Goal: Communication & Community: Participate in discussion

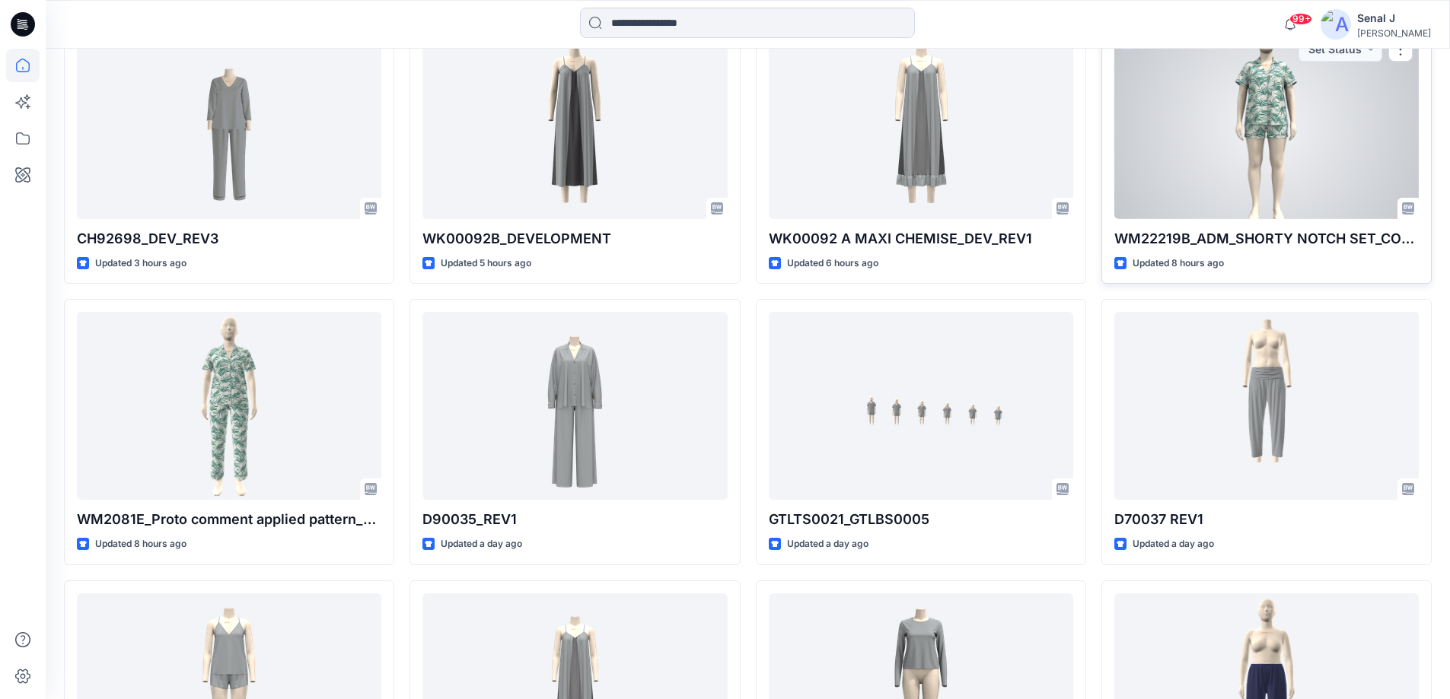
scroll to position [406, 0]
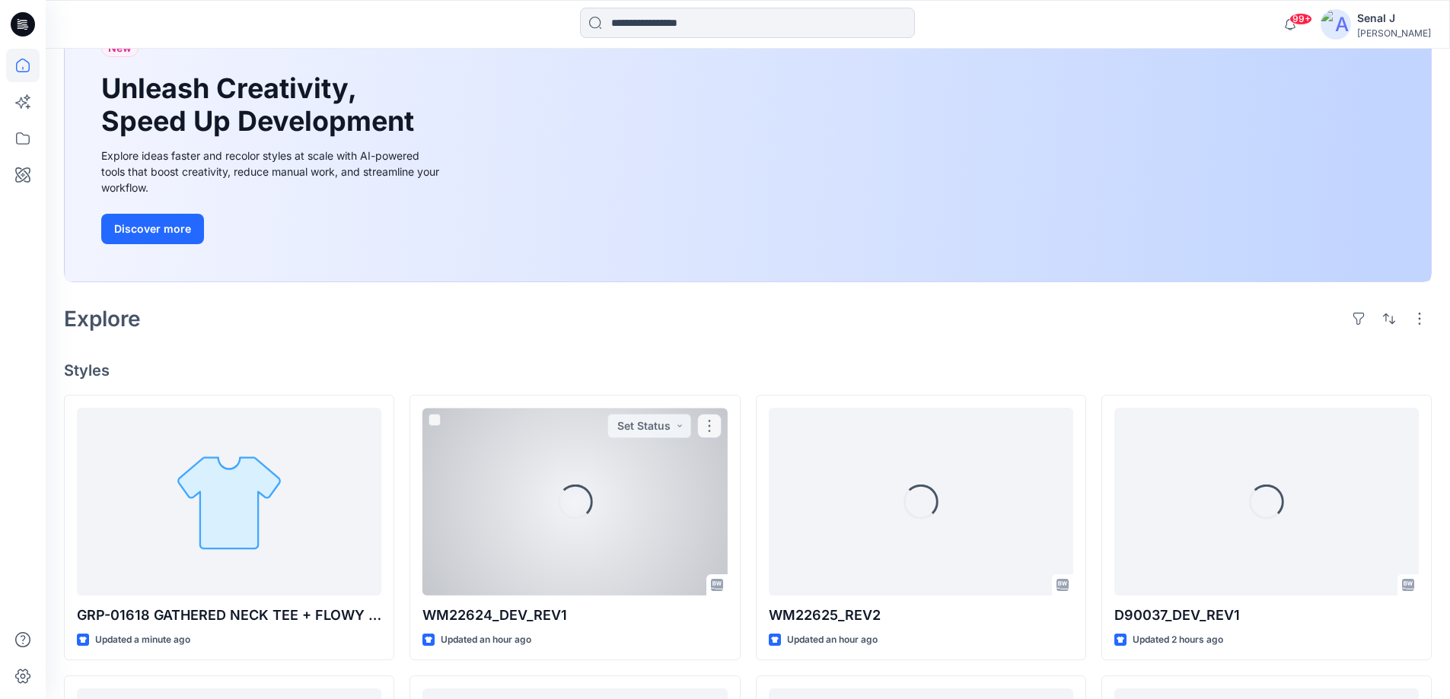
scroll to position [232, 0]
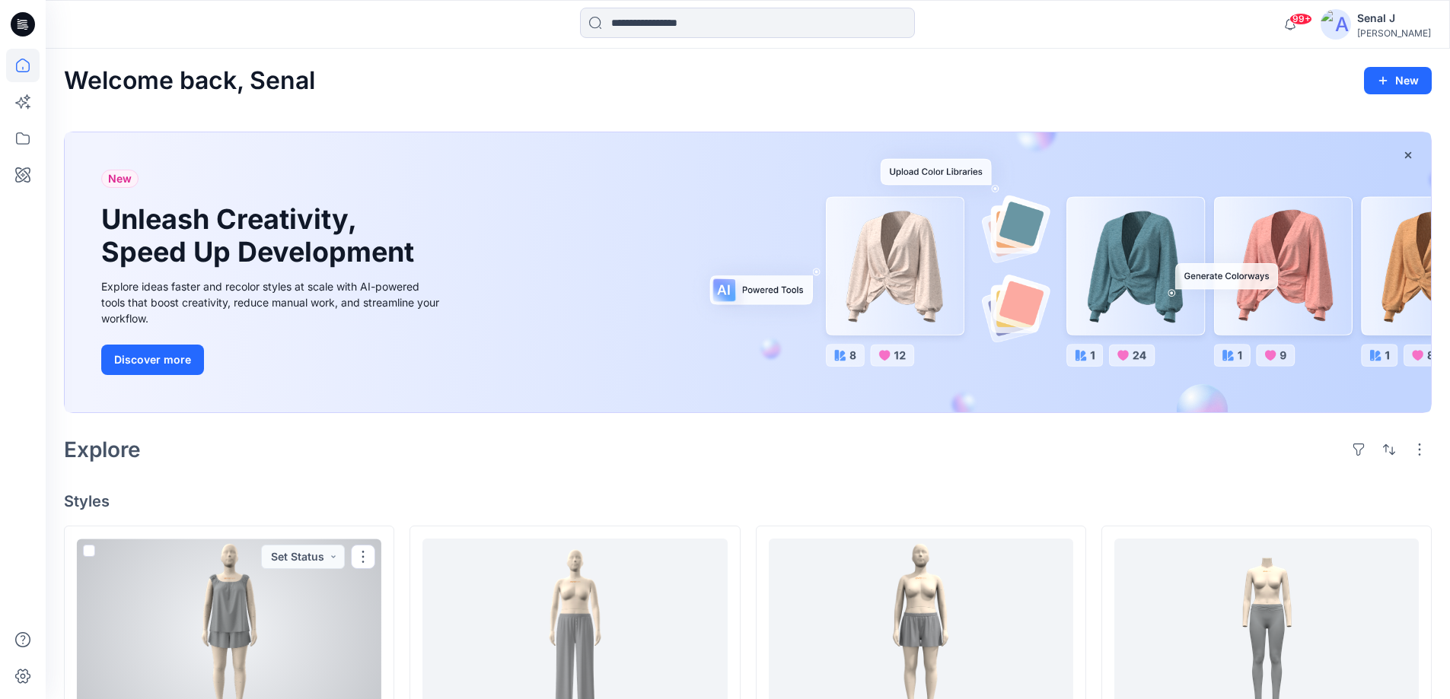
drag, startPoint x: 265, startPoint y: 617, endPoint x: 294, endPoint y: 600, distance: 33.4
click at [266, 617] on div at bounding box center [229, 633] width 304 height 188
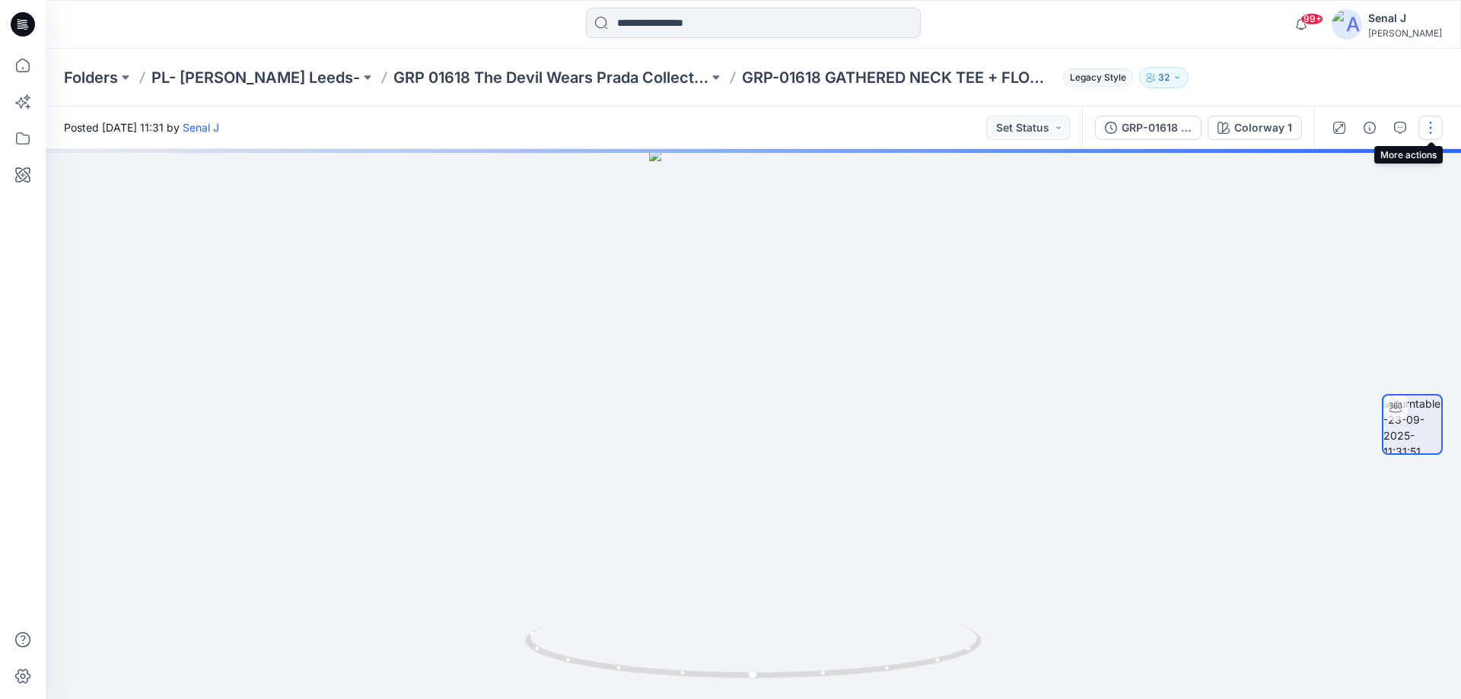
click at [1428, 126] on button "button" at bounding box center [1431, 128] width 24 height 24
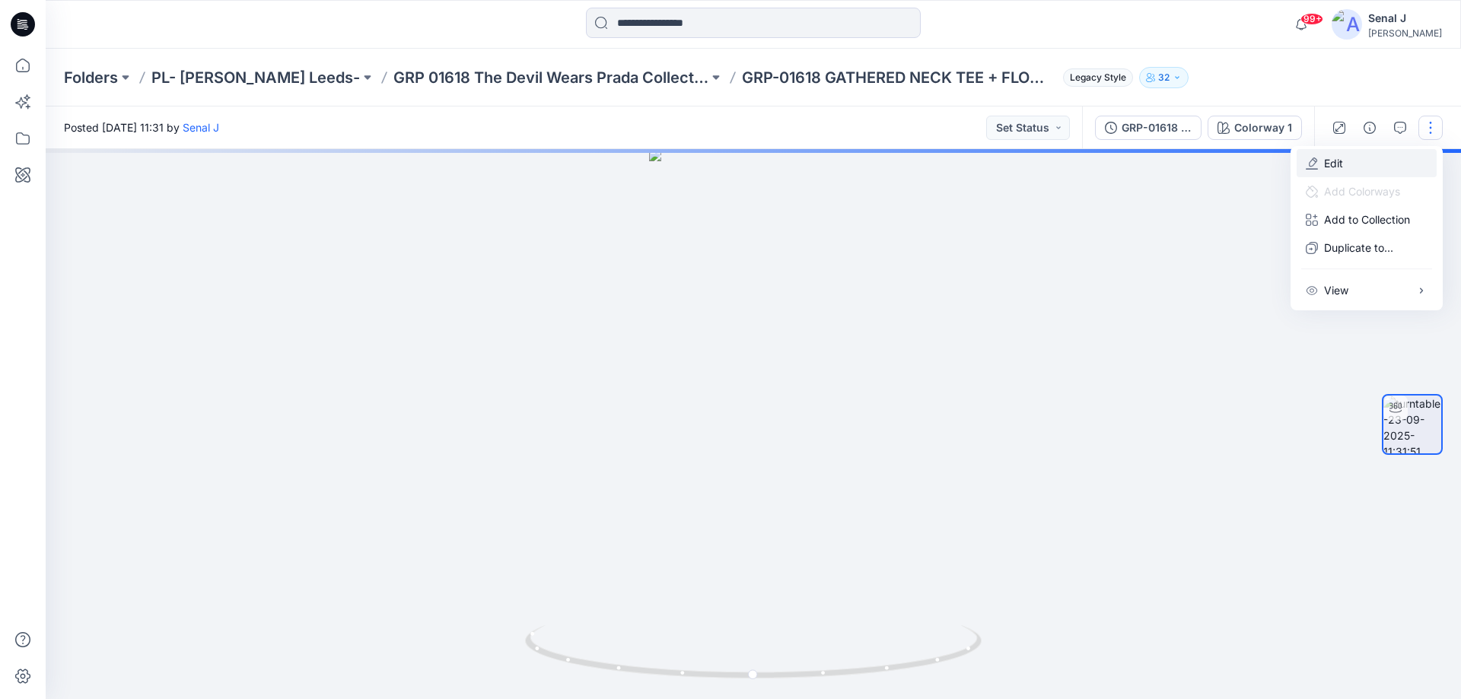
click at [1347, 164] on button "Edit" at bounding box center [1367, 163] width 140 height 28
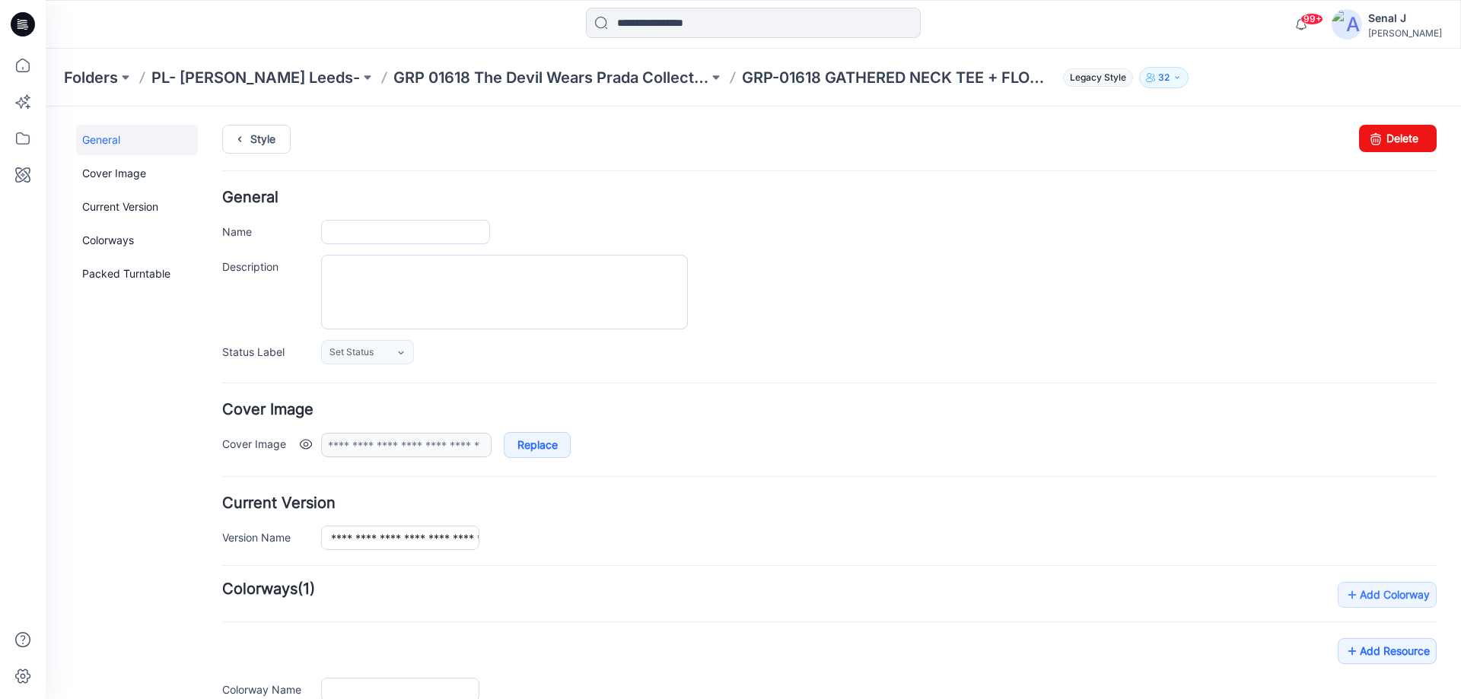
type input "**********"
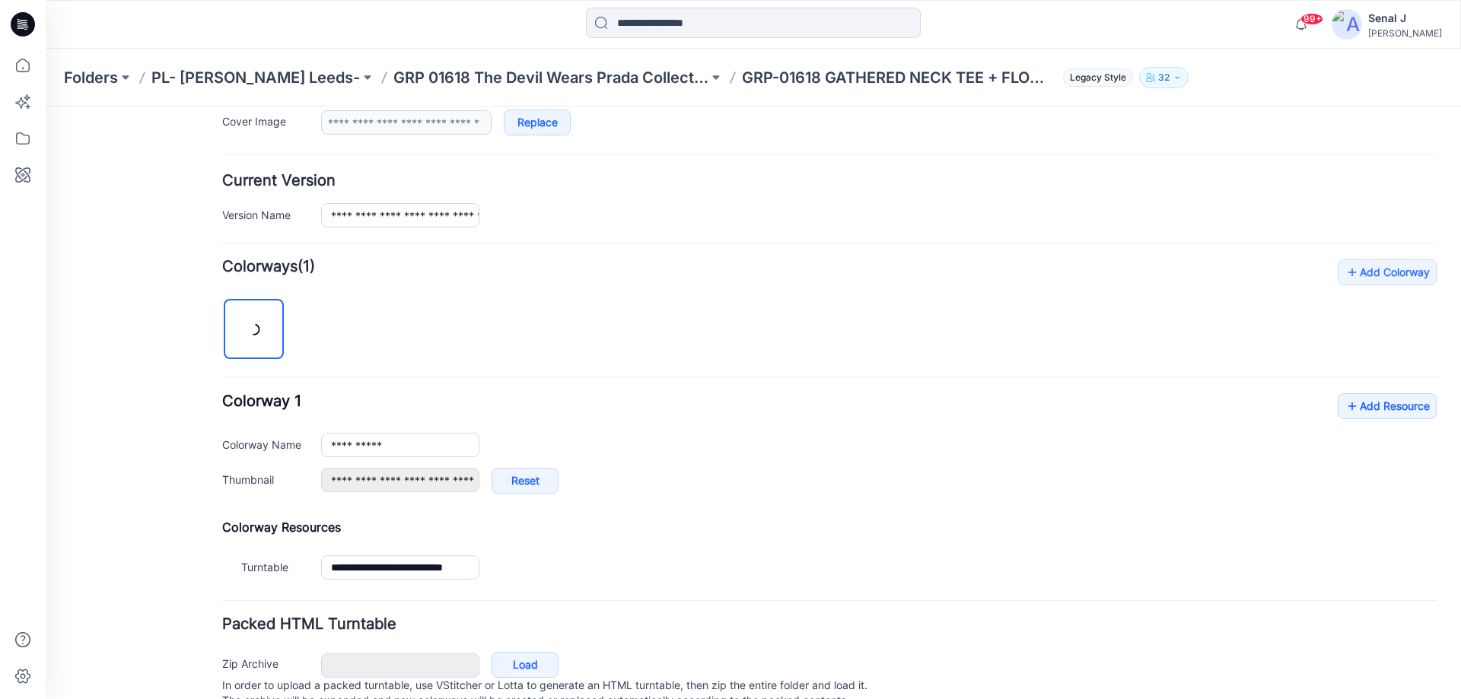
scroll to position [383, 0]
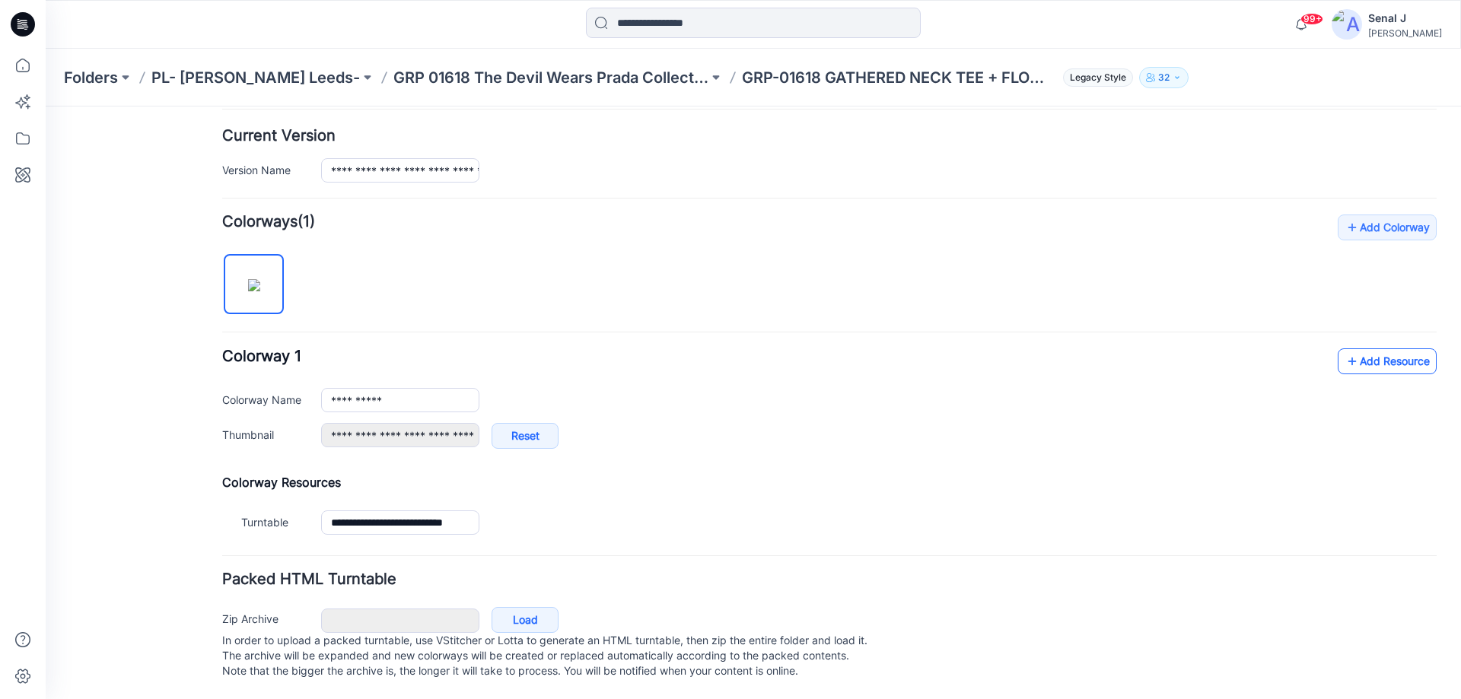
click at [1365, 349] on link "Add Resource" at bounding box center [1387, 362] width 99 height 26
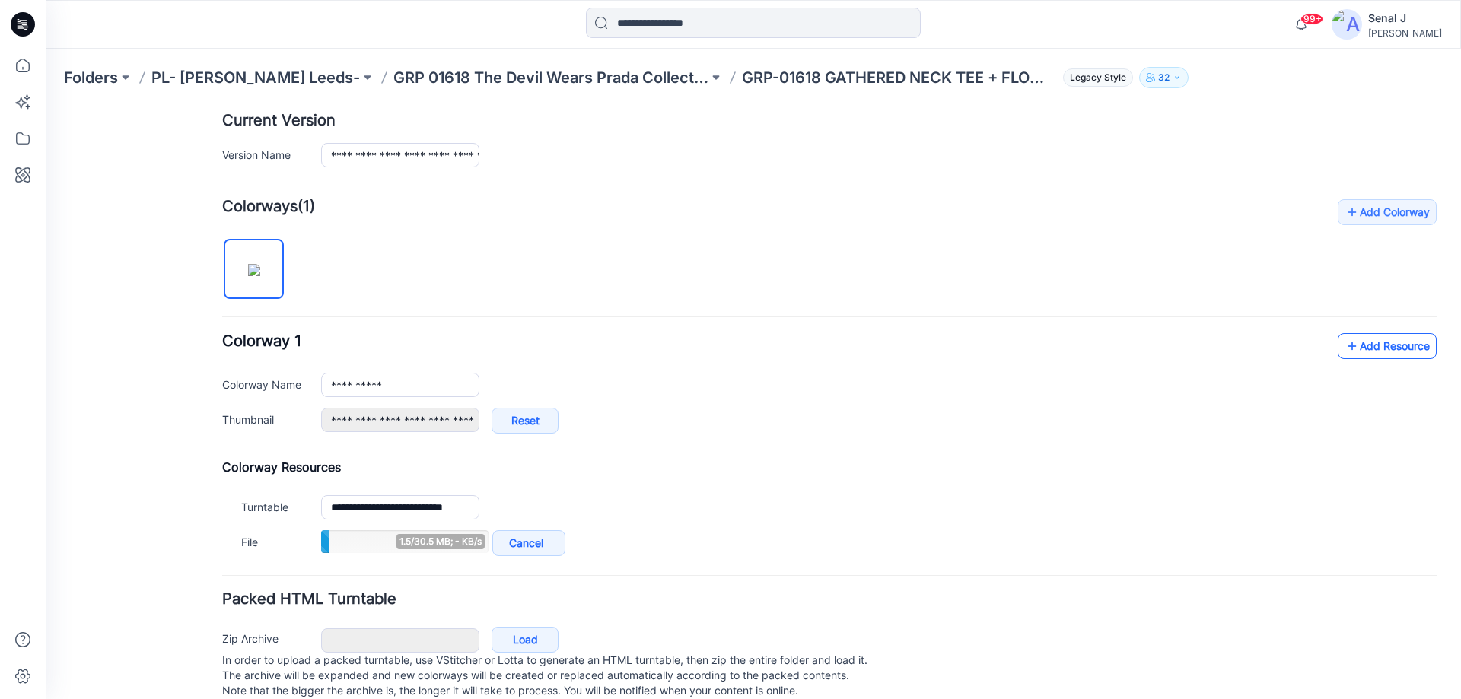
click at [1365, 346] on link "Add Resource" at bounding box center [1387, 346] width 99 height 26
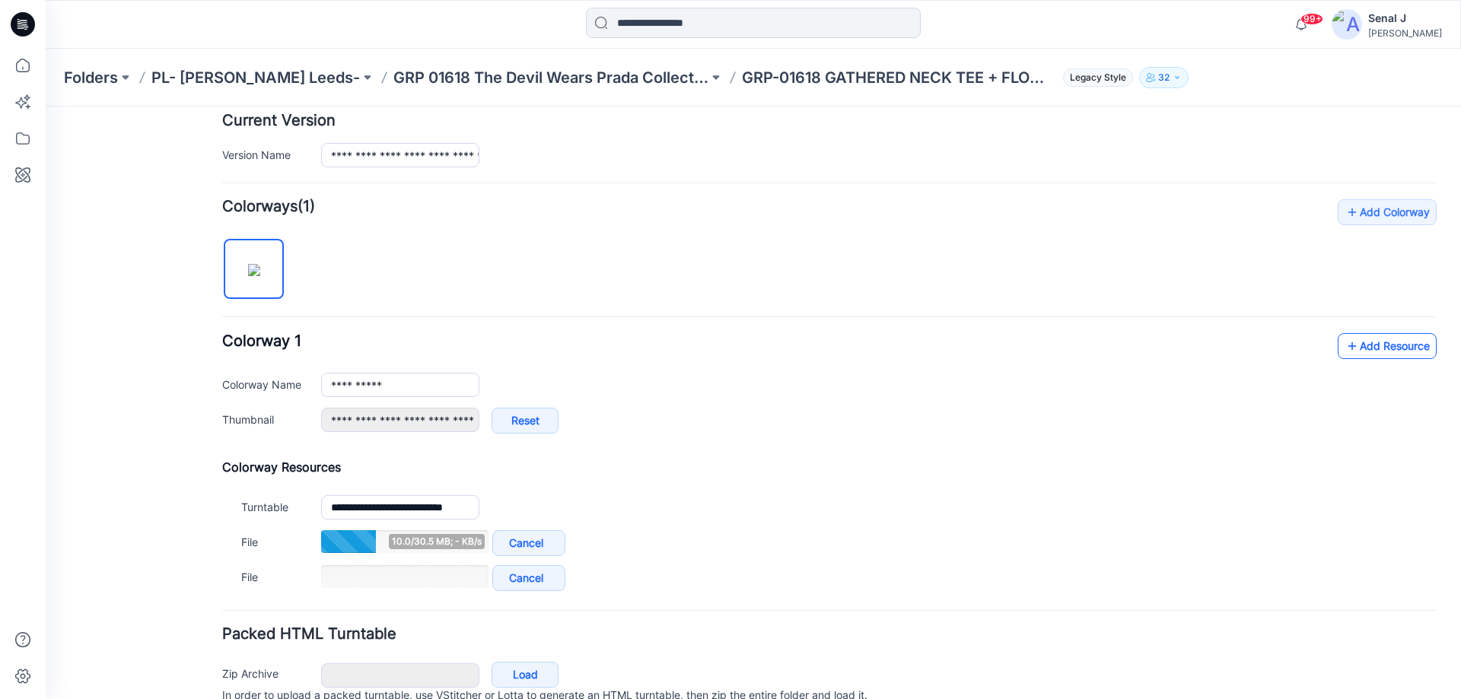
click at [1350, 349] on link "Add Resource" at bounding box center [1387, 346] width 99 height 26
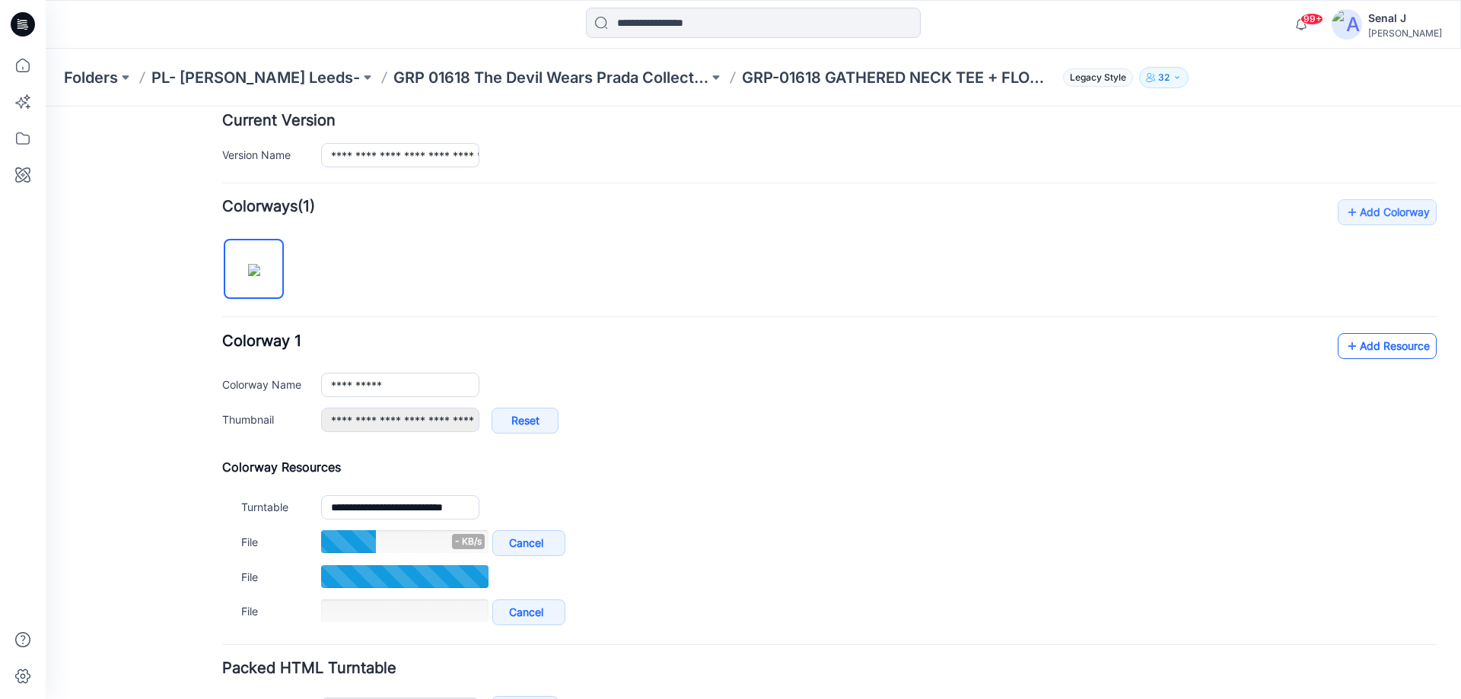
click at [1370, 346] on link "Add Resource" at bounding box center [1387, 346] width 99 height 26
click at [1371, 349] on link "Add Resource" at bounding box center [1387, 346] width 99 height 26
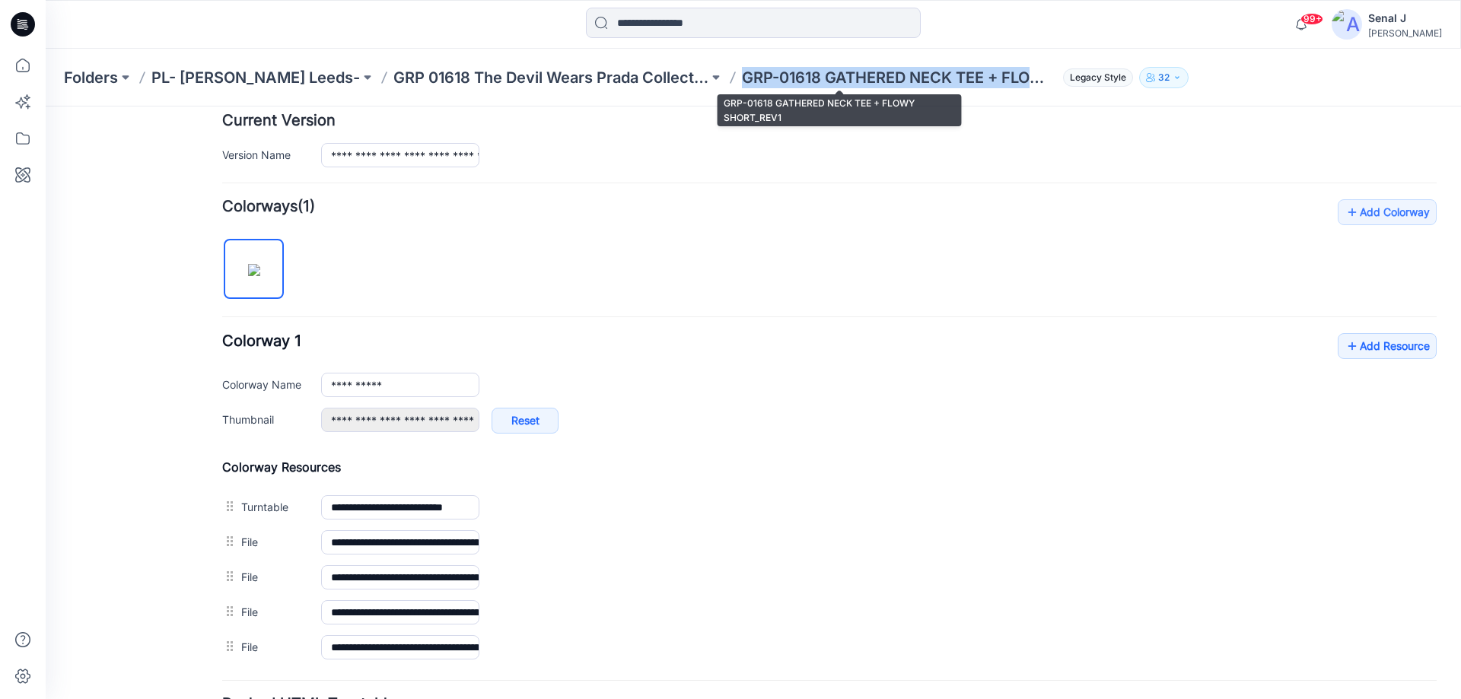
drag, startPoint x: 683, startPoint y: 78, endPoint x: 941, endPoint y: 64, distance: 259.1
click at [985, 75] on p "GRP-01618 GATHERED NECK TEE + FLOWY SHORT_REV1" at bounding box center [899, 77] width 315 height 21
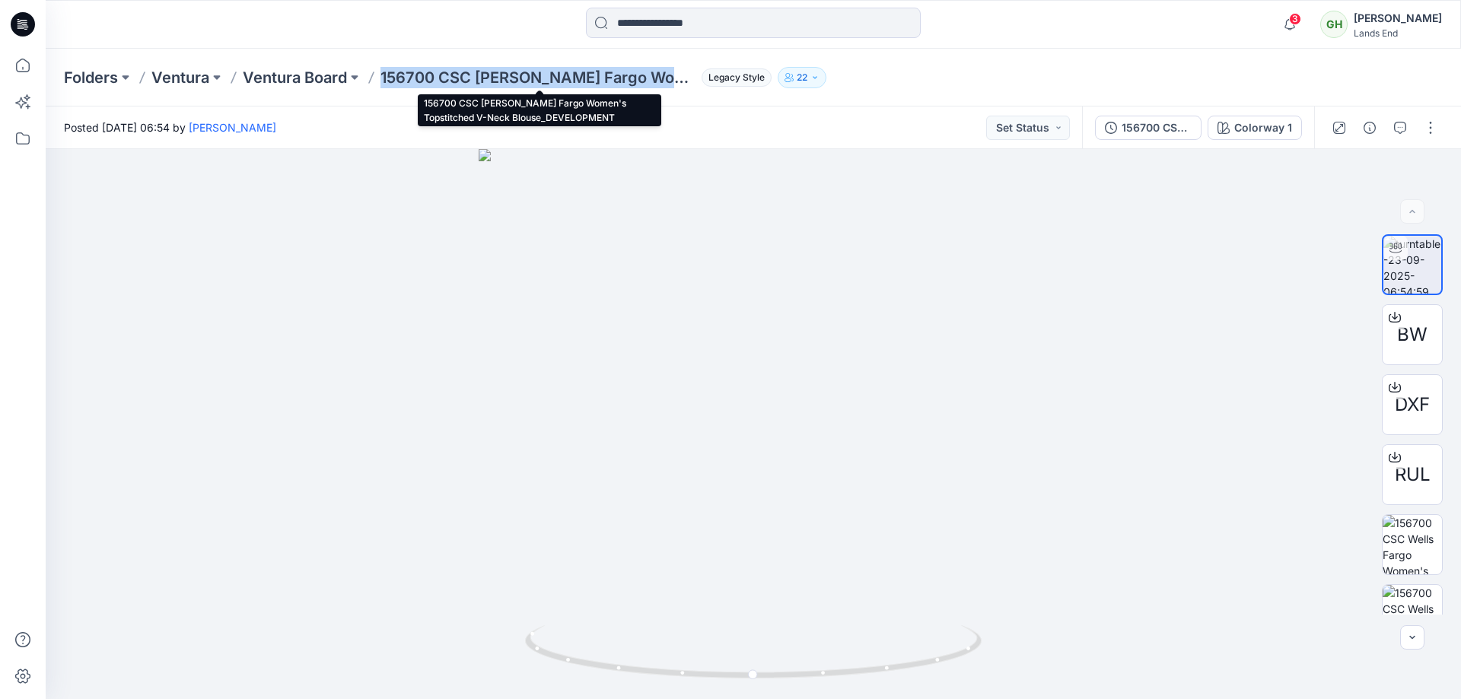
drag, startPoint x: 384, startPoint y: 80, endPoint x: 686, endPoint y: 75, distance: 302.2
click at [686, 75] on p "156700 CSC [PERSON_NAME] Fargo Women's Topstitched V-Neck Blouse_DEVELOPMENT" at bounding box center [538, 77] width 315 height 21
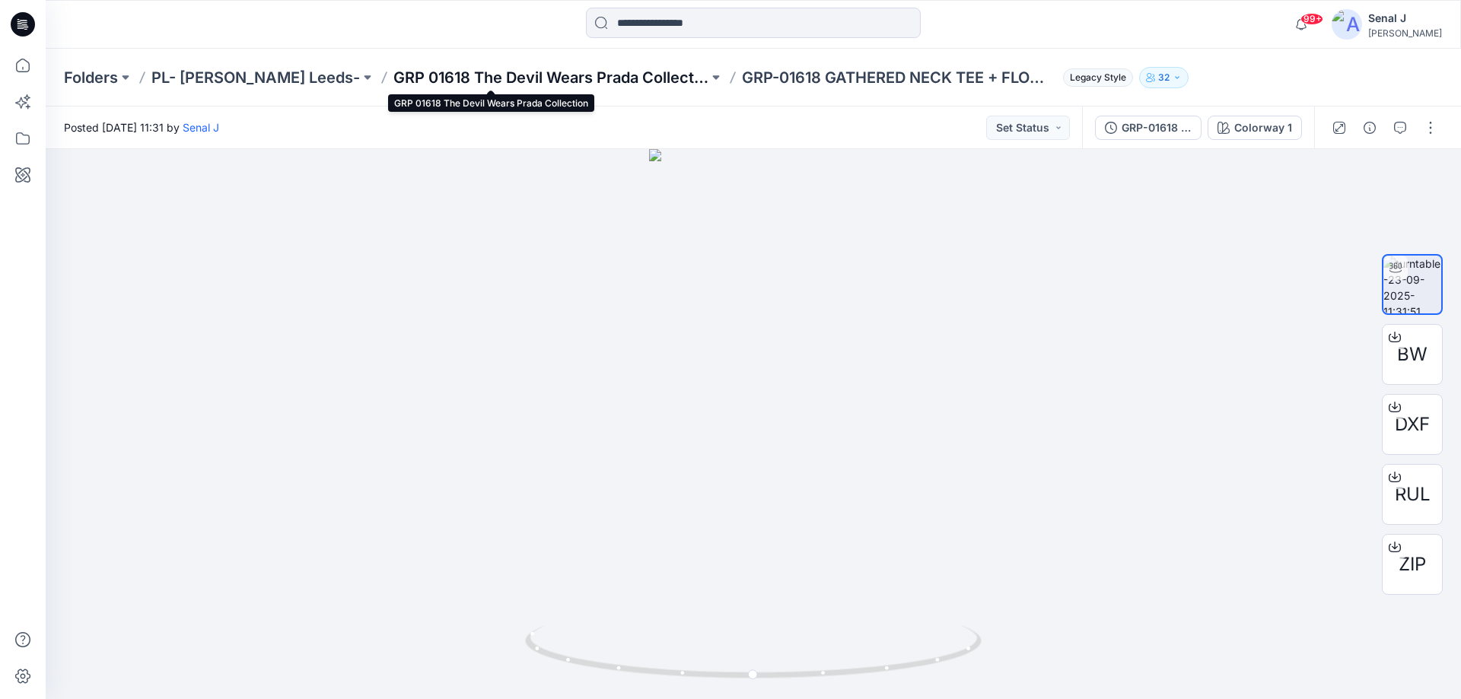
click at [425, 81] on p "GRP 01618 The Devil Wears Prada Collection" at bounding box center [550, 77] width 315 height 21
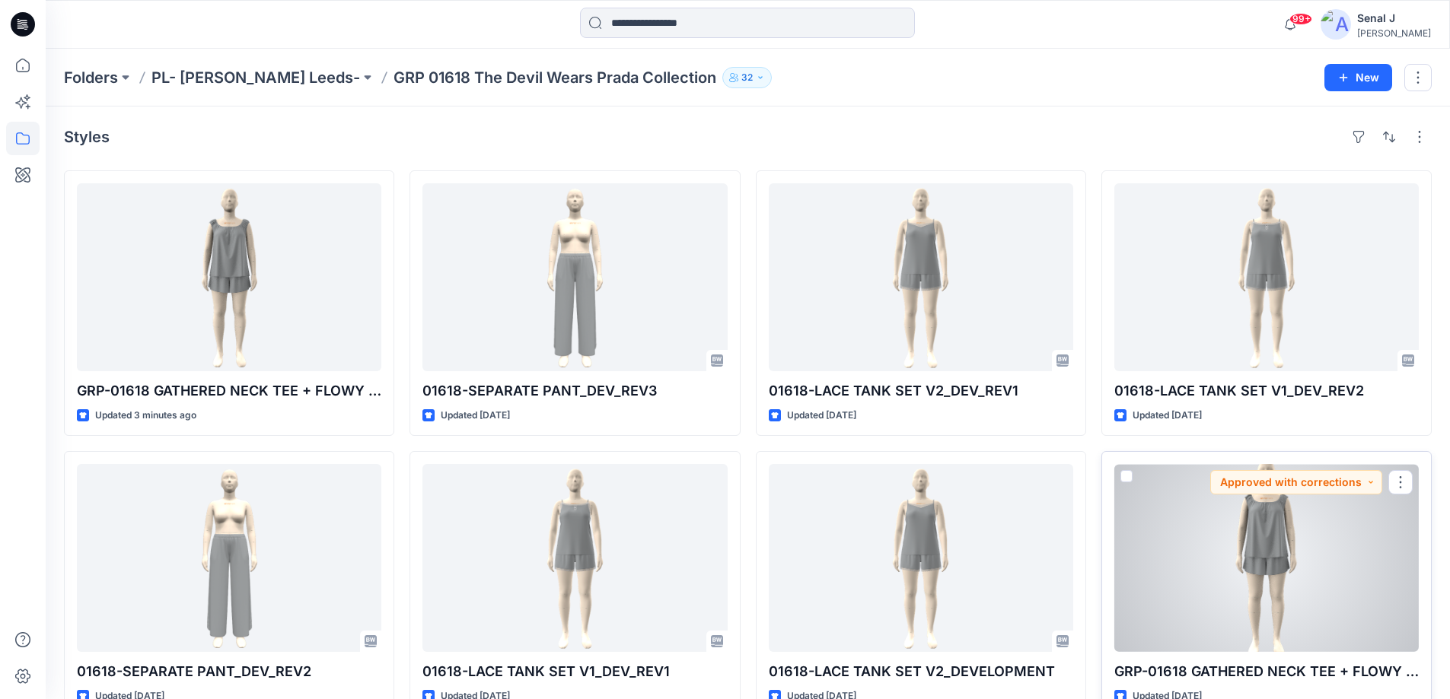
click at [1231, 543] on div at bounding box center [1266, 558] width 304 height 188
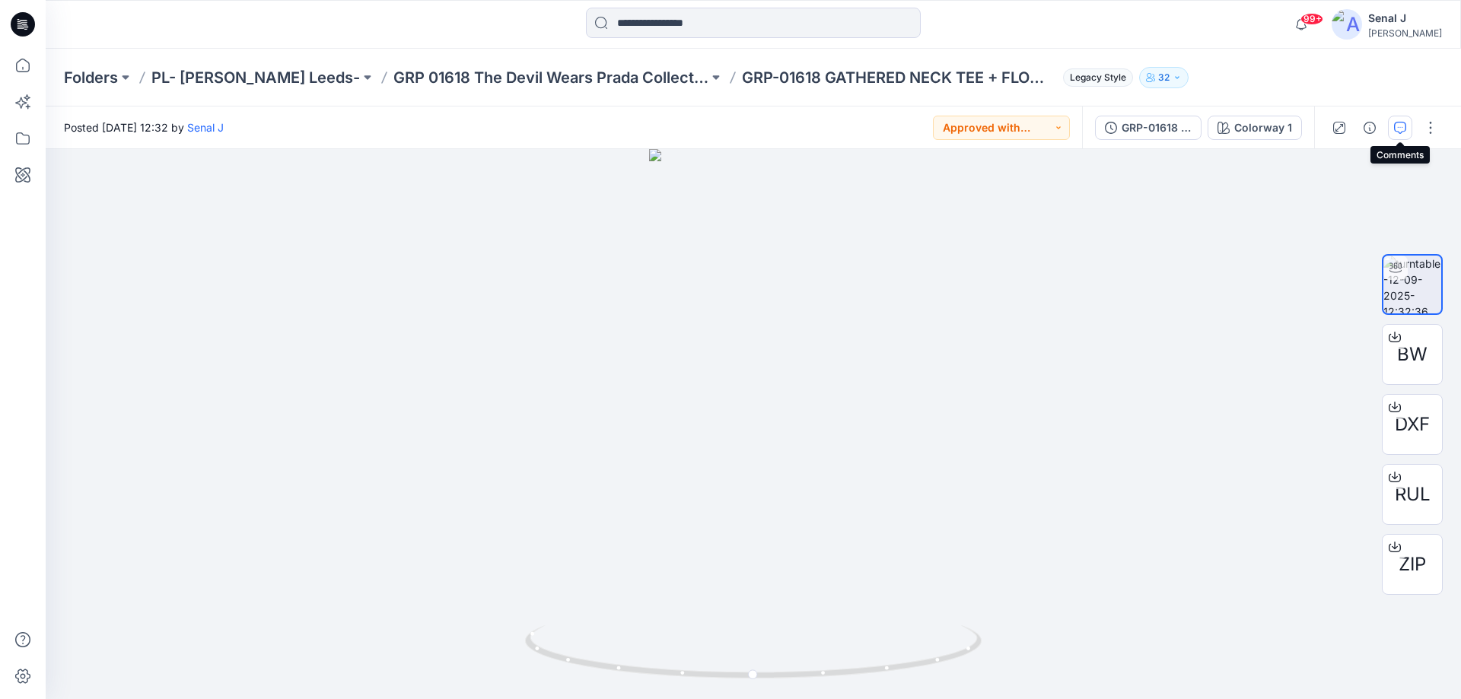
click at [1396, 127] on icon "button" at bounding box center [1400, 128] width 12 height 12
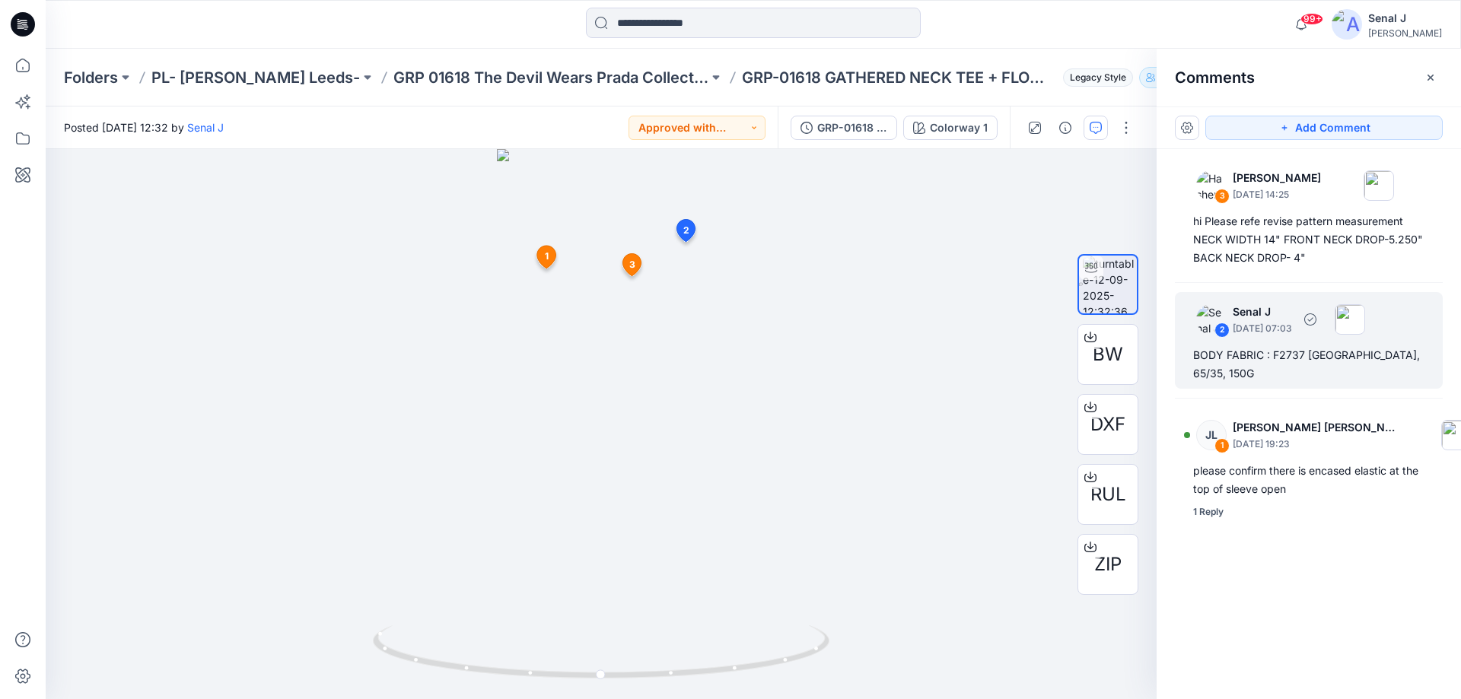
click at [1295, 358] on div "BODY FABRIC : F2737 [GEOGRAPHIC_DATA], 65/35, 150G" at bounding box center [1308, 364] width 231 height 37
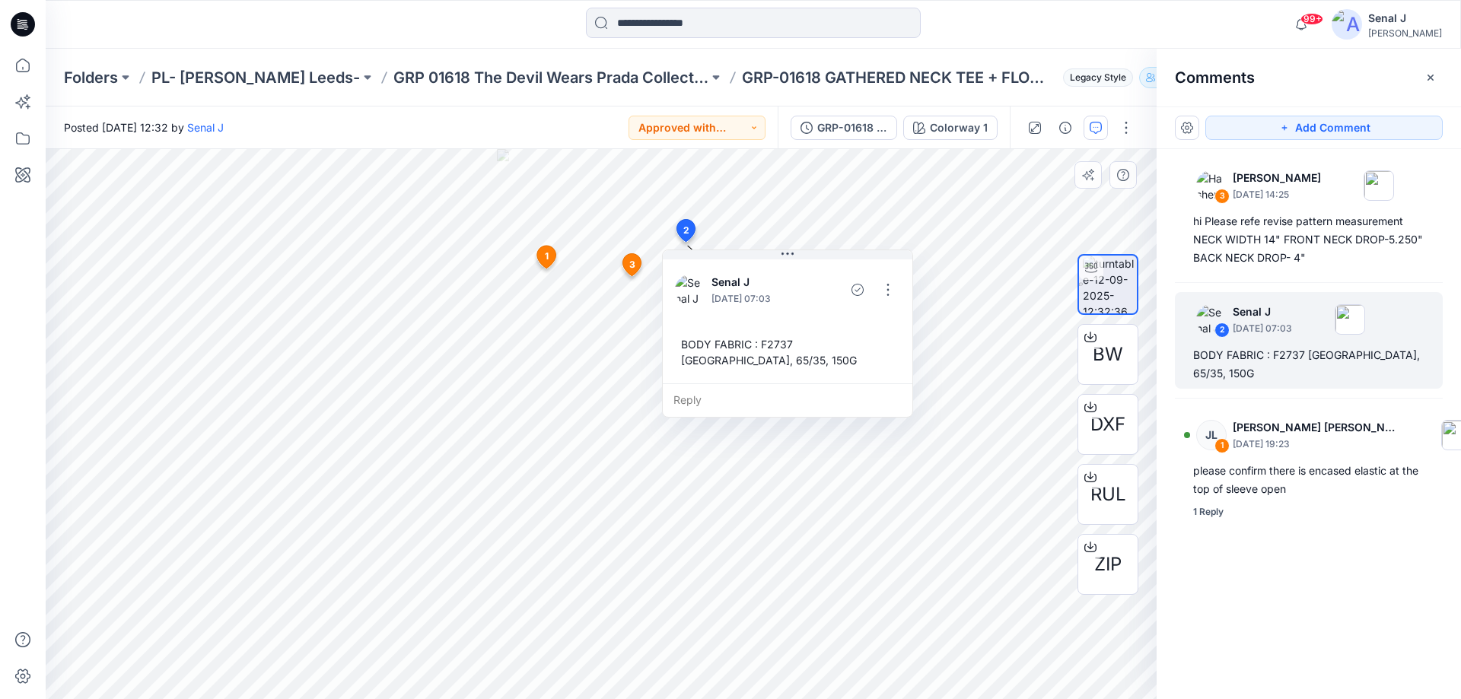
click at [797, 364] on div "BODY FABRIC : F2737 [GEOGRAPHIC_DATA], 65/35, 150G" at bounding box center [787, 352] width 225 height 44
drag, startPoint x: 797, startPoint y: 364, endPoint x: 679, endPoint y: 339, distance: 120.4
click at [679, 339] on div "BODY FABRIC : F2737 [GEOGRAPHIC_DATA], 65/35, 150G" at bounding box center [787, 352] width 225 height 44
copy div "BODY FABRIC : F2737 [GEOGRAPHIC_DATA], 65/35, 150G Reply 3 [PERSON_NAME] [DATE]…"
click at [22, 65] on icon at bounding box center [22, 65] width 33 height 33
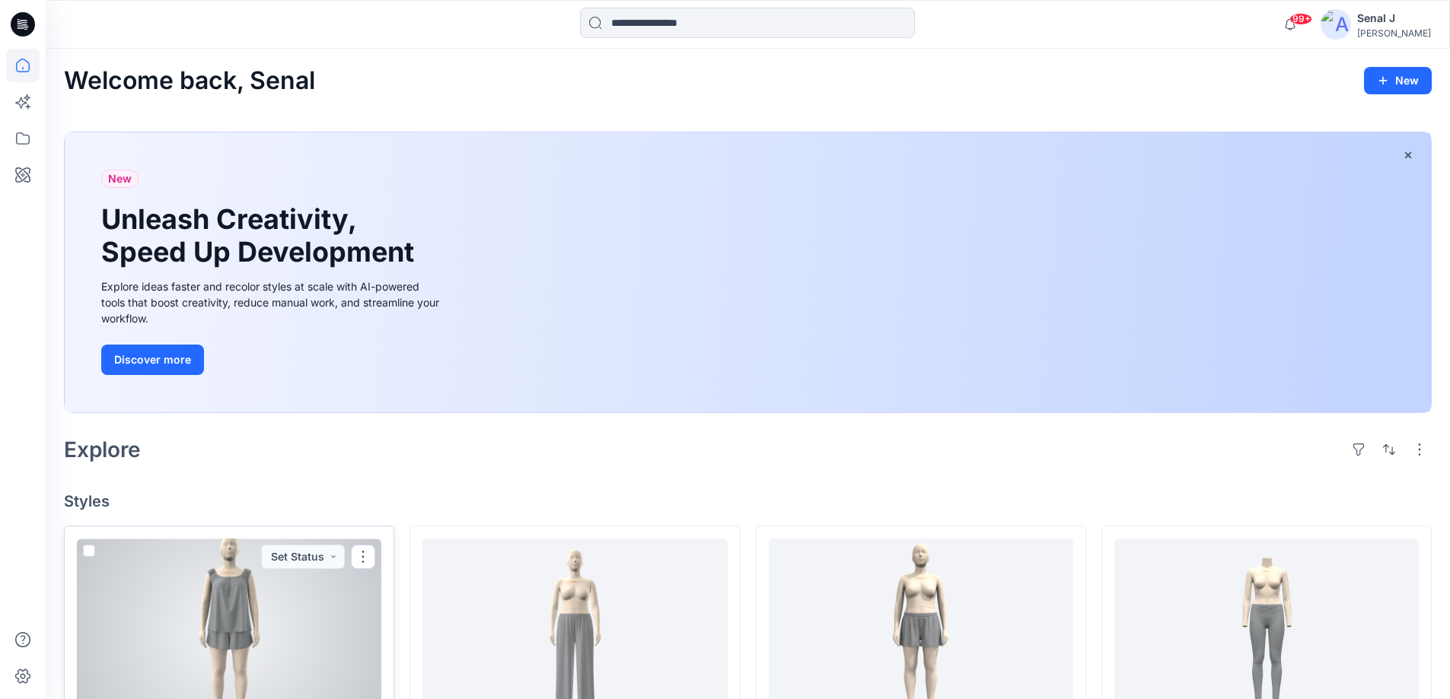
click at [237, 619] on div at bounding box center [229, 633] width 304 height 188
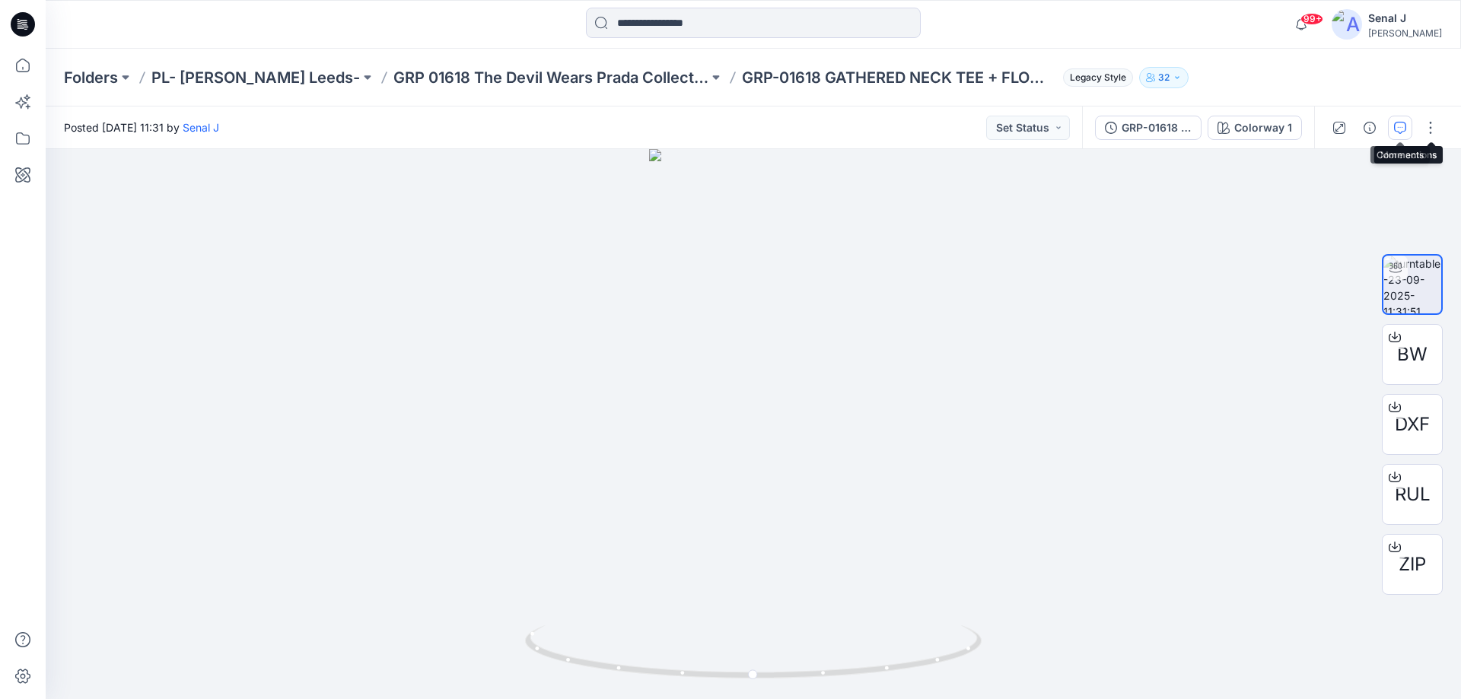
click at [1398, 130] on icon "button" at bounding box center [1400, 128] width 12 height 12
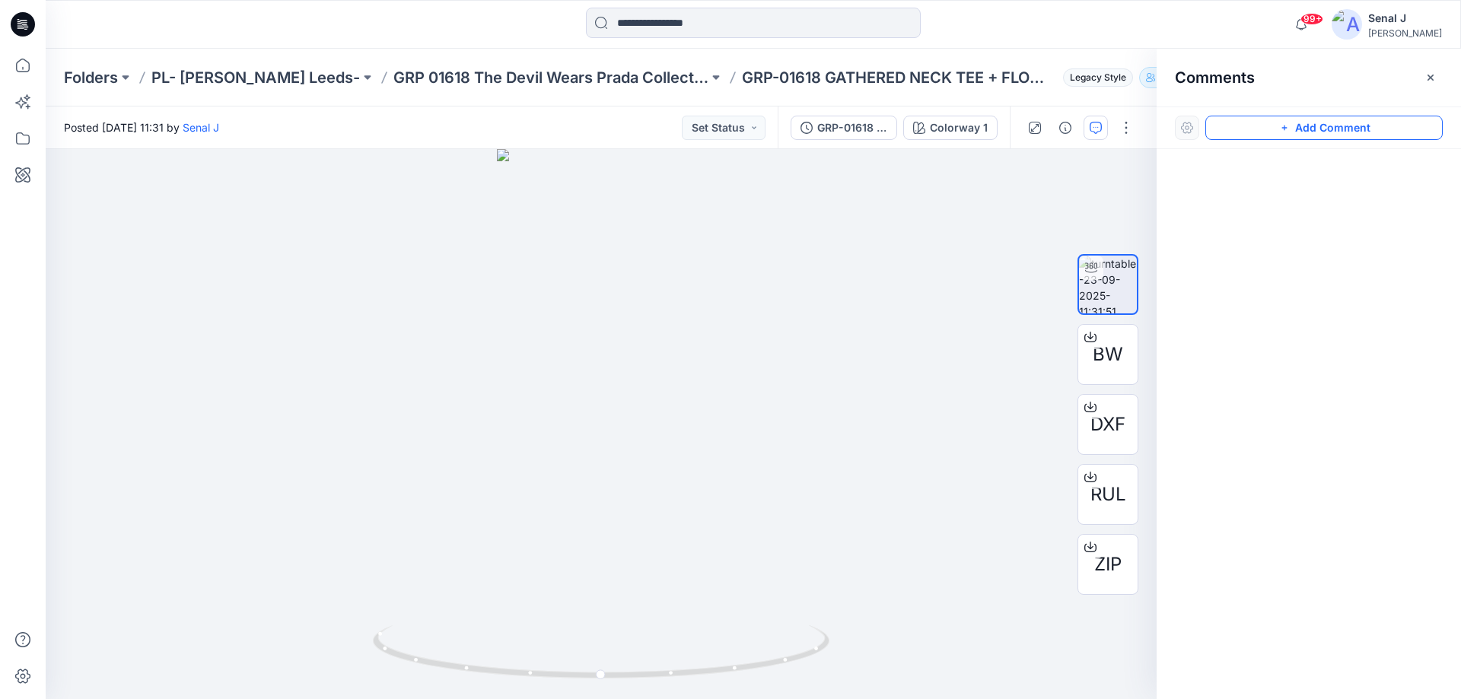
click at [1349, 132] on button "Add Comment" at bounding box center [1323, 128] width 237 height 24
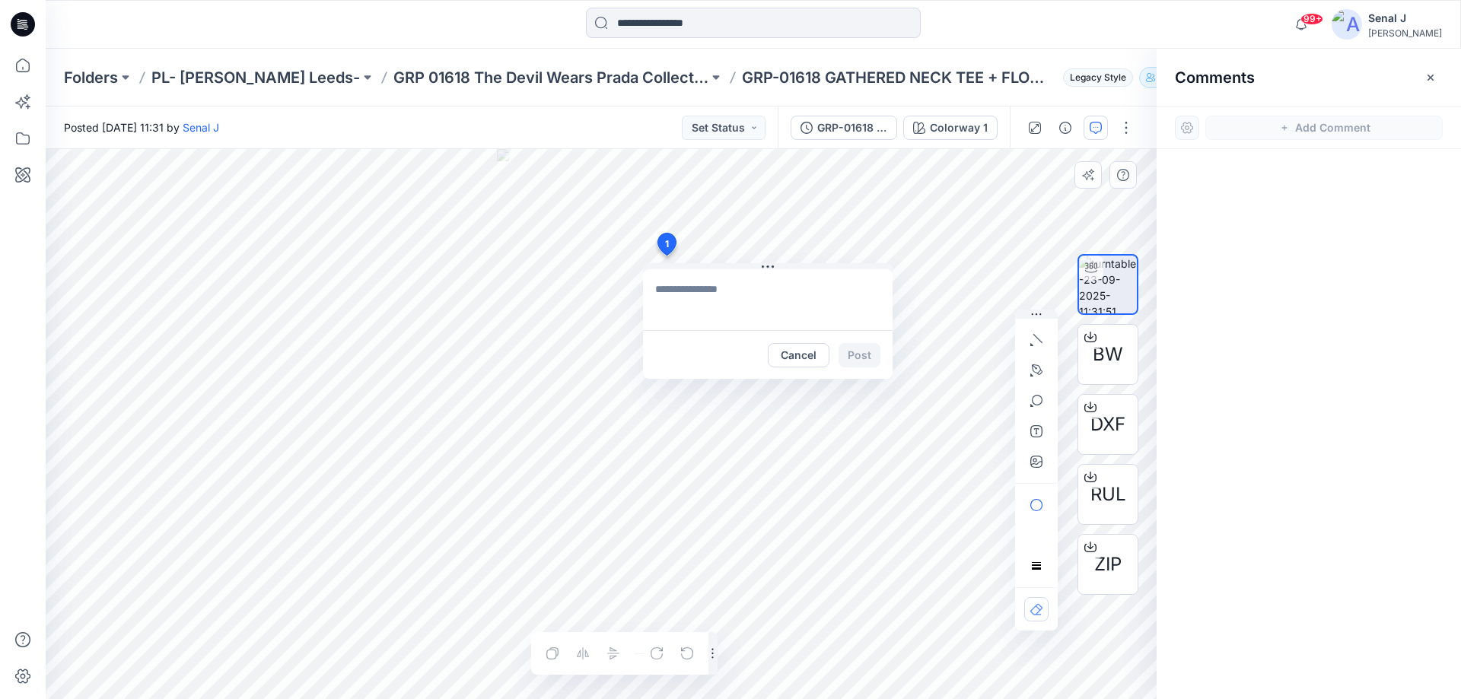
click at [666, 256] on div "1 Cancel Post Layer 1" at bounding box center [601, 424] width 1111 height 550
type textarea "**********"
click at [867, 356] on button "Post" at bounding box center [860, 355] width 42 height 24
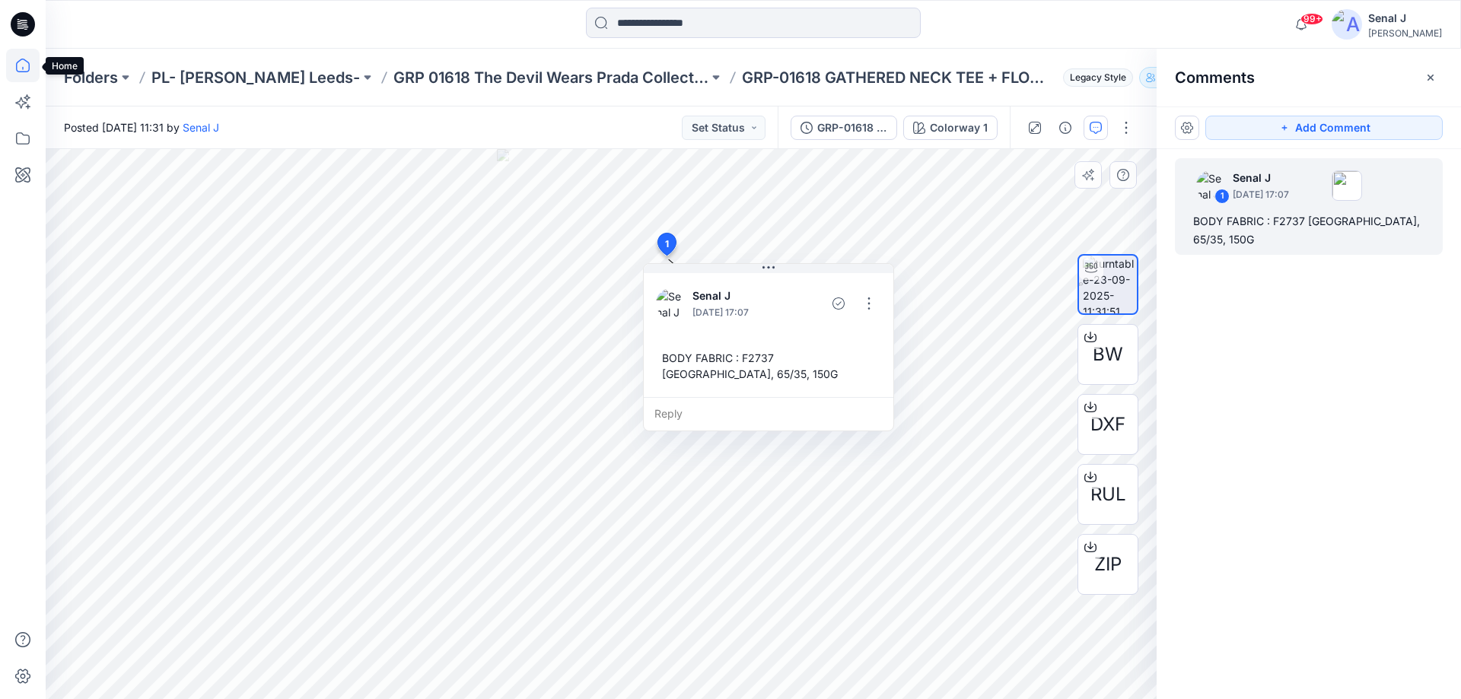
click at [25, 66] on icon at bounding box center [22, 65] width 33 height 33
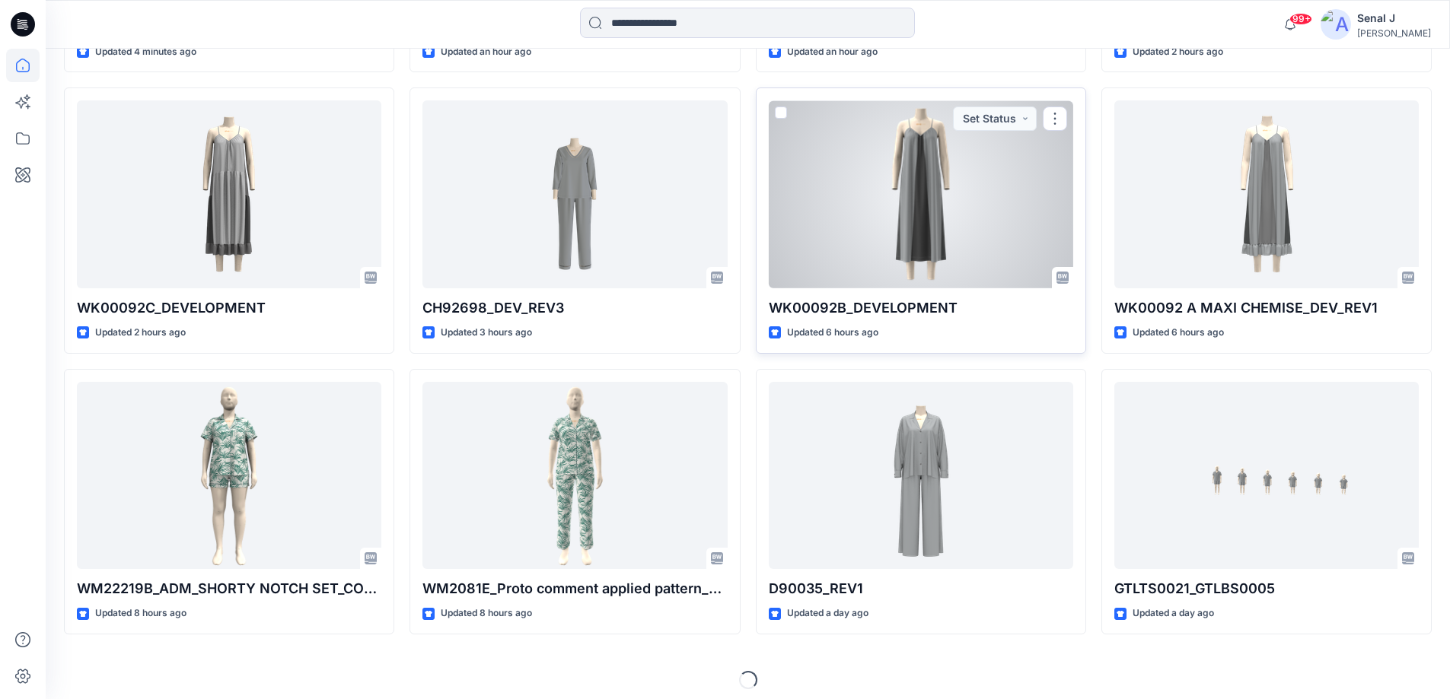
scroll to position [728, 0]
